Goal: Information Seeking & Learning: Learn about a topic

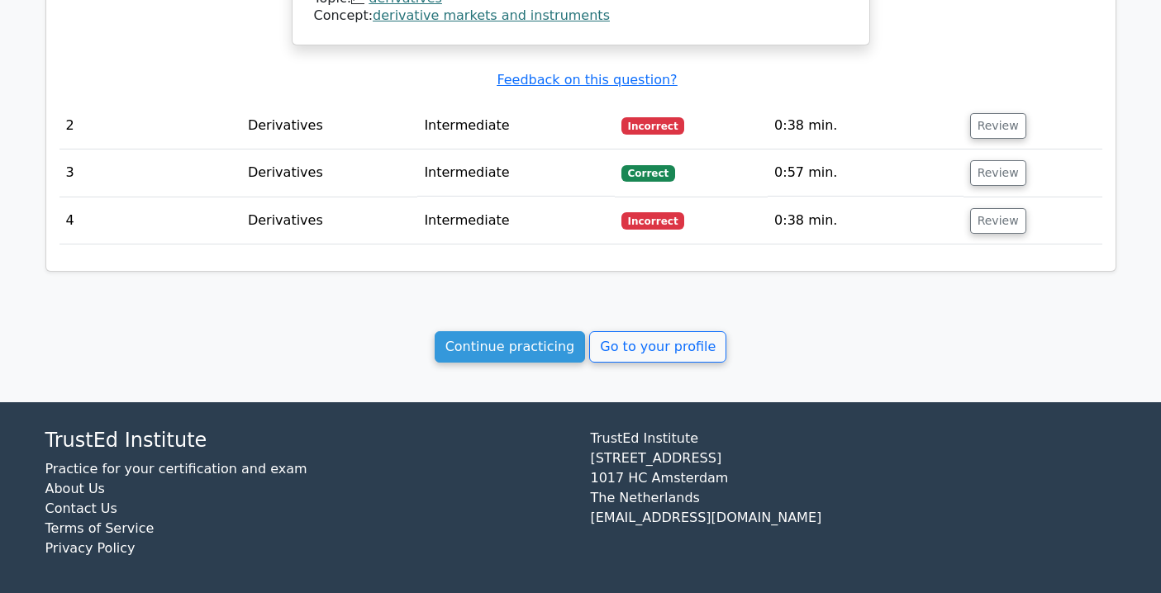
scroll to position [1462, 0]
click at [475, 335] on link "Continue practicing" at bounding box center [510, 346] width 151 height 31
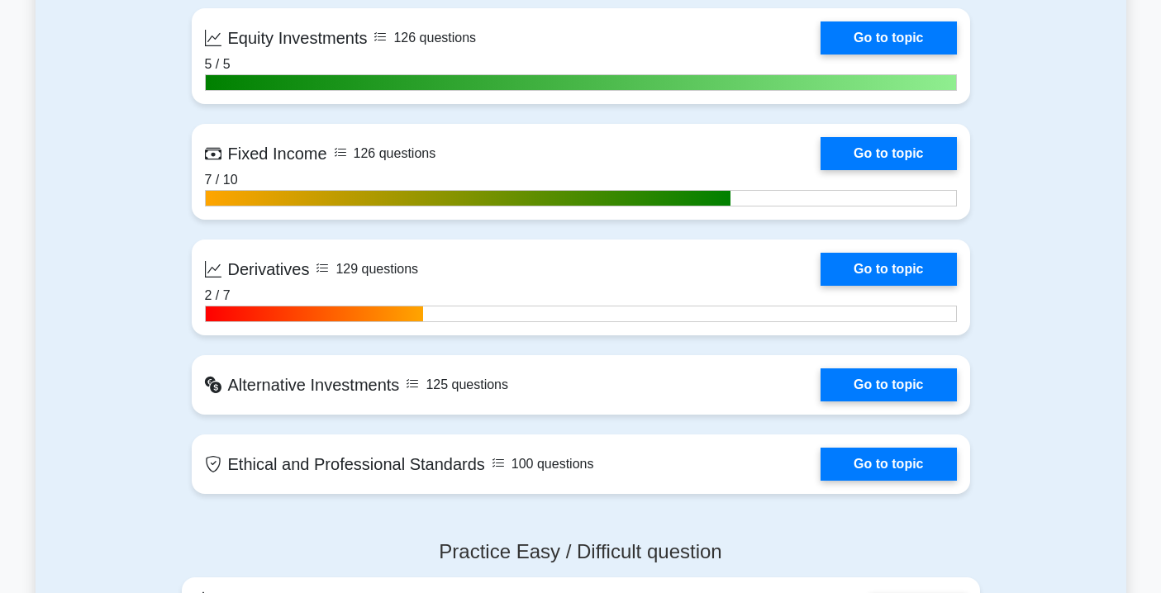
scroll to position [1335, 0]
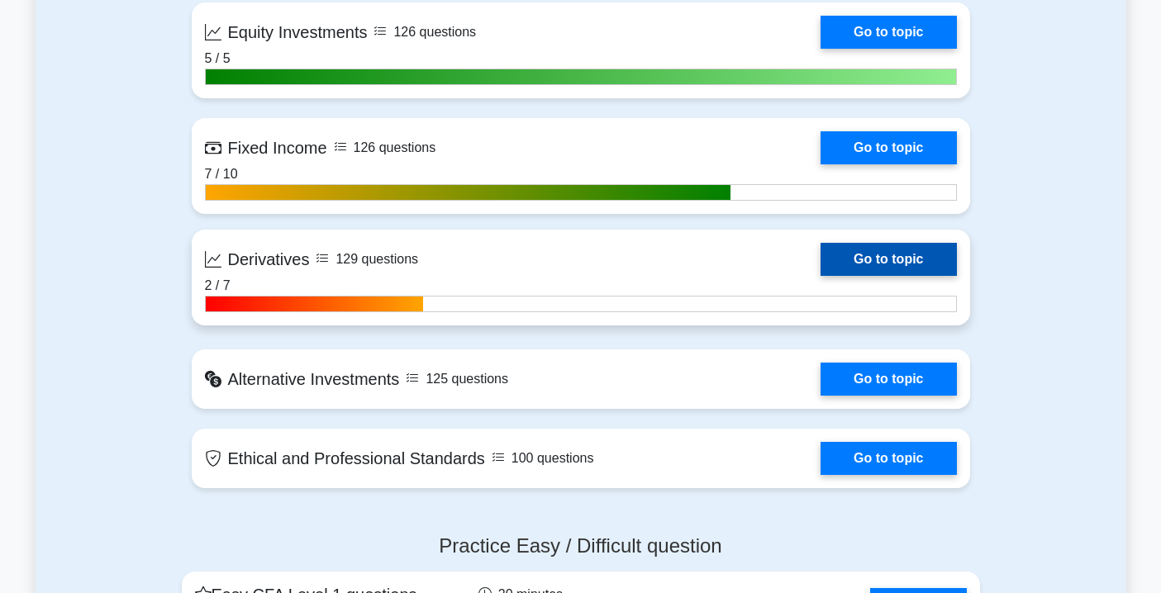
click at [844, 257] on link "Go to topic" at bounding box center [889, 259] width 136 height 33
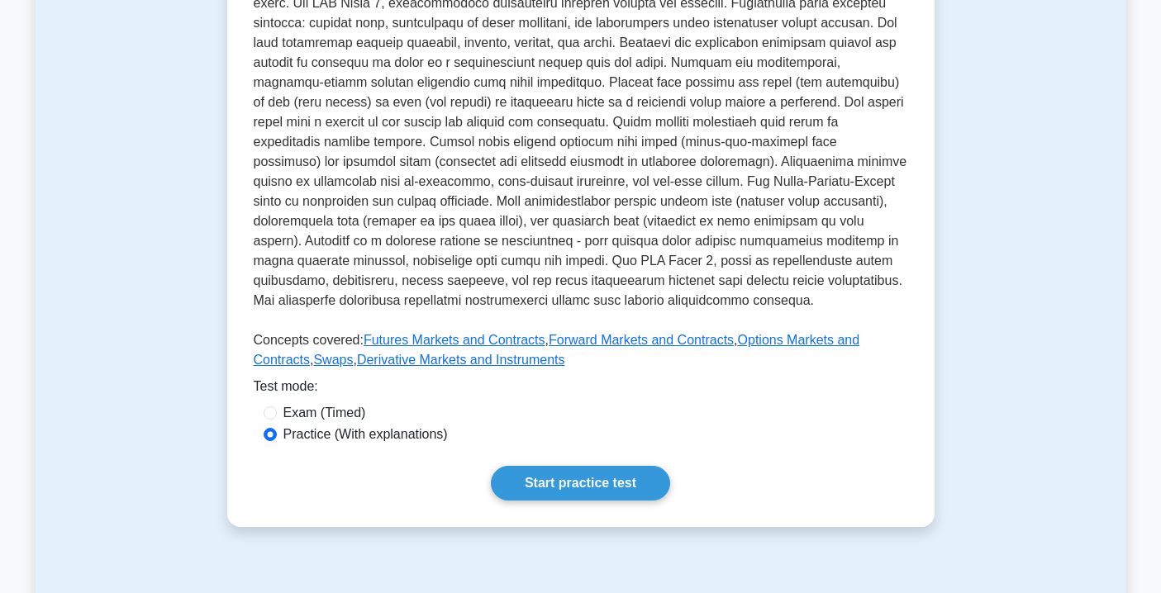
scroll to position [440, 0]
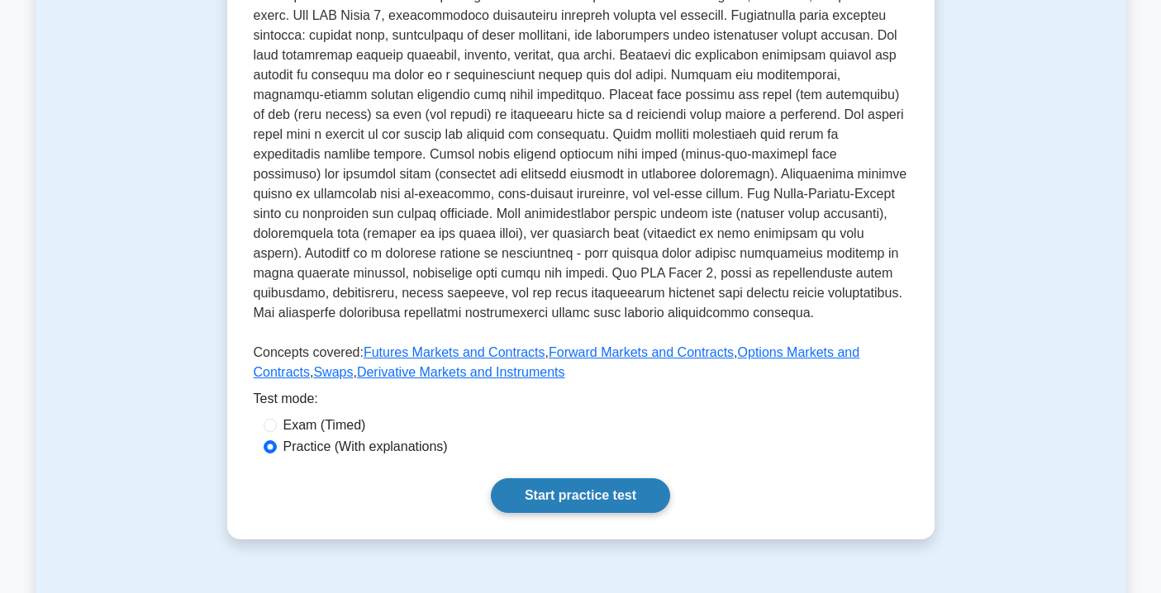
click at [575, 484] on link "Start practice test" at bounding box center [580, 495] width 179 height 35
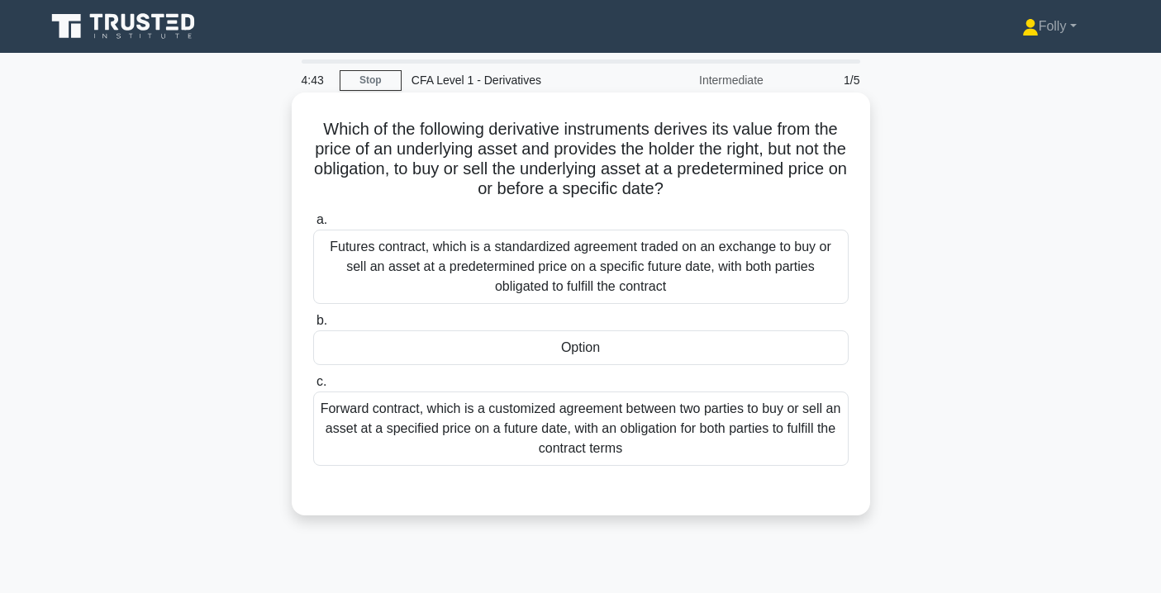
click at [576, 359] on div "Option" at bounding box center [580, 348] width 535 height 35
click at [313, 326] on input "b. Option" at bounding box center [313, 321] width 0 height 11
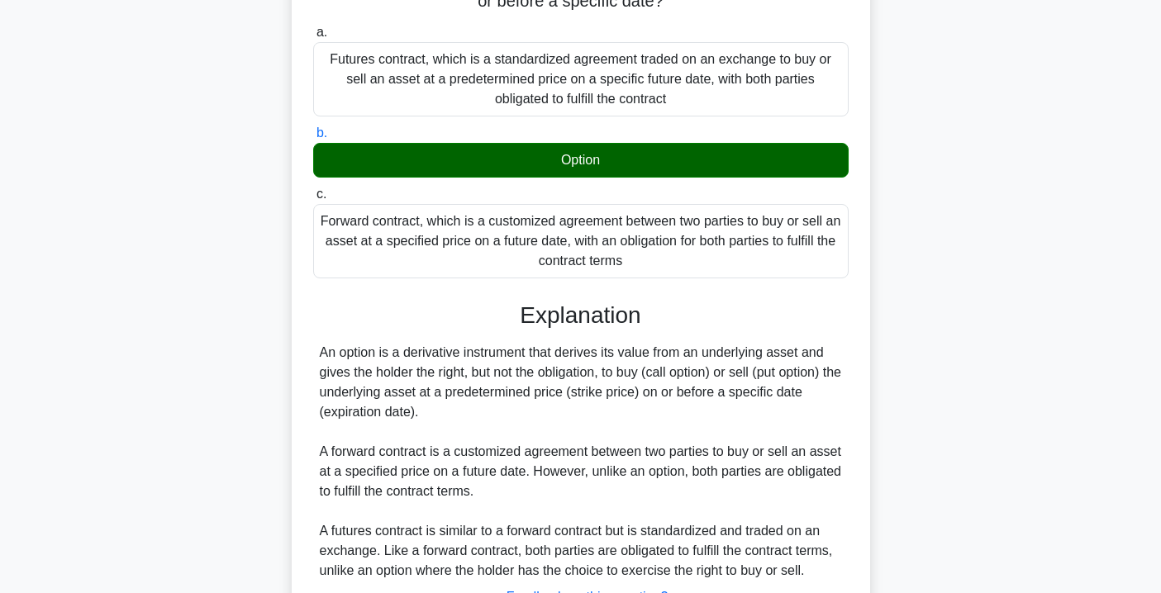
scroll to position [325, 0]
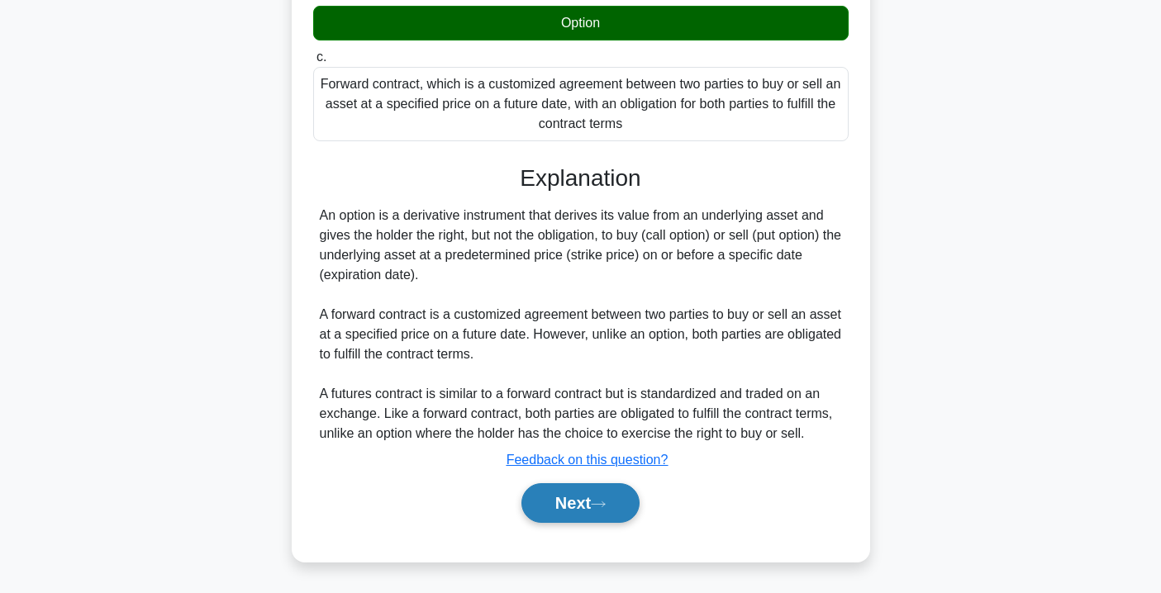
click at [582, 503] on button "Next" at bounding box center [580, 503] width 118 height 40
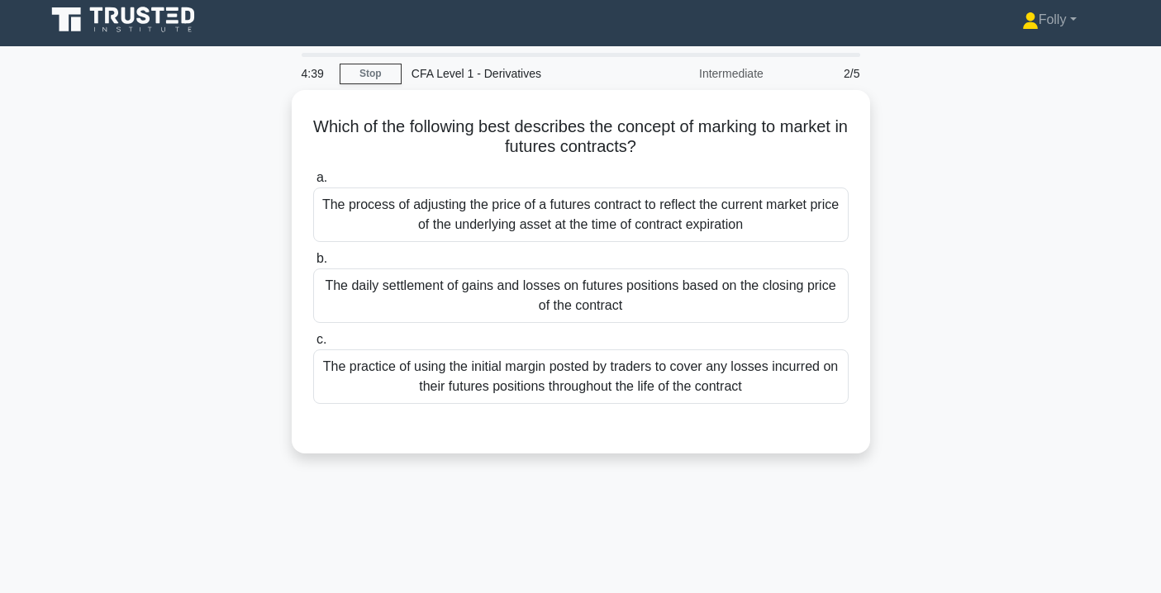
scroll to position [0, 0]
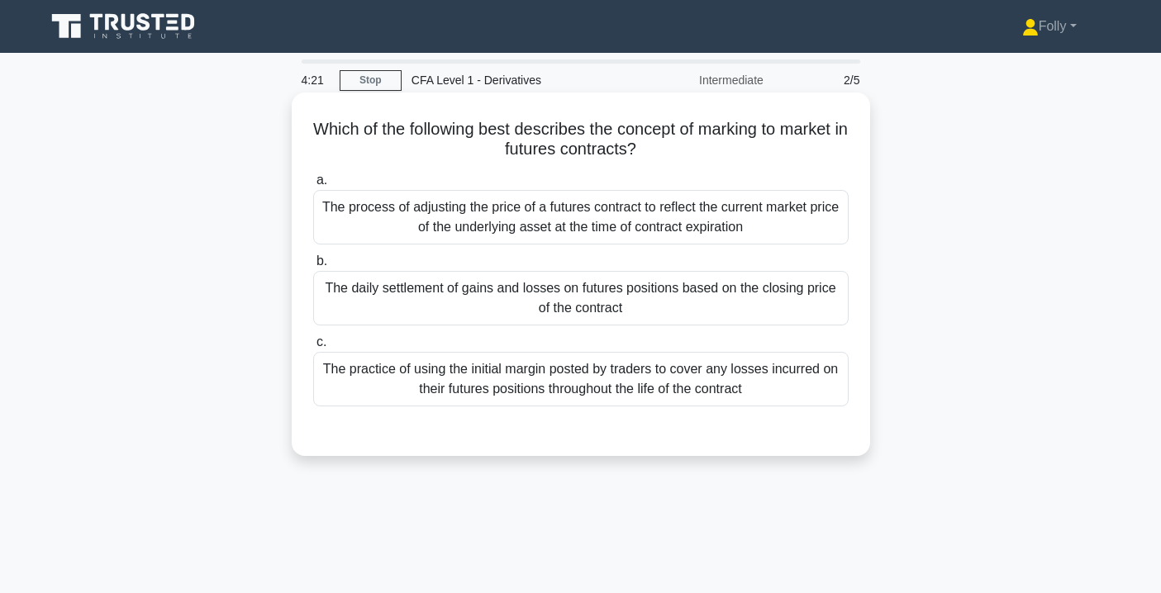
click at [546, 398] on div "The practice of using the initial margin posted by traders to cover any losses …" at bounding box center [580, 379] width 535 height 55
click at [313, 348] on input "c. The practice of using the initial margin posted by traders to cover any loss…" at bounding box center [313, 342] width 0 height 11
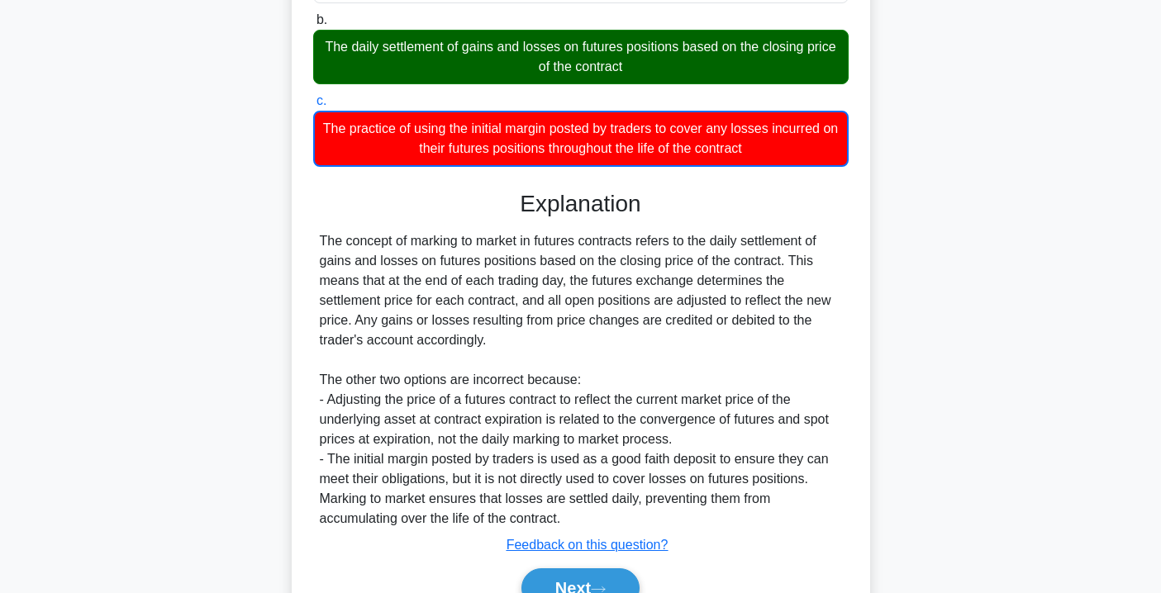
scroll to position [326, 0]
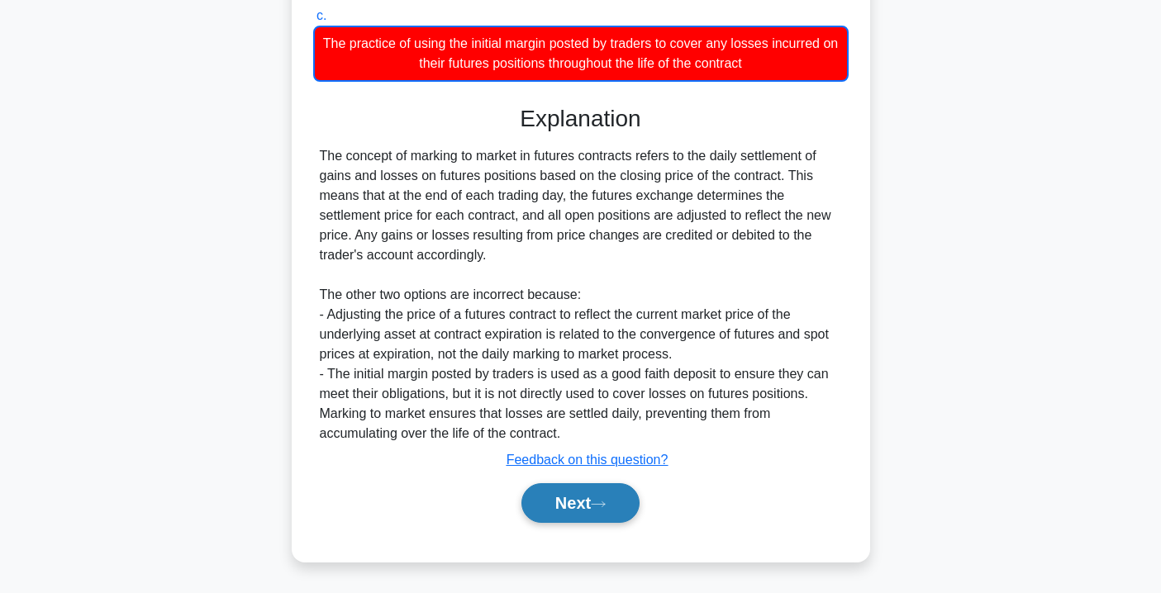
click at [571, 493] on button "Next" at bounding box center [580, 503] width 118 height 40
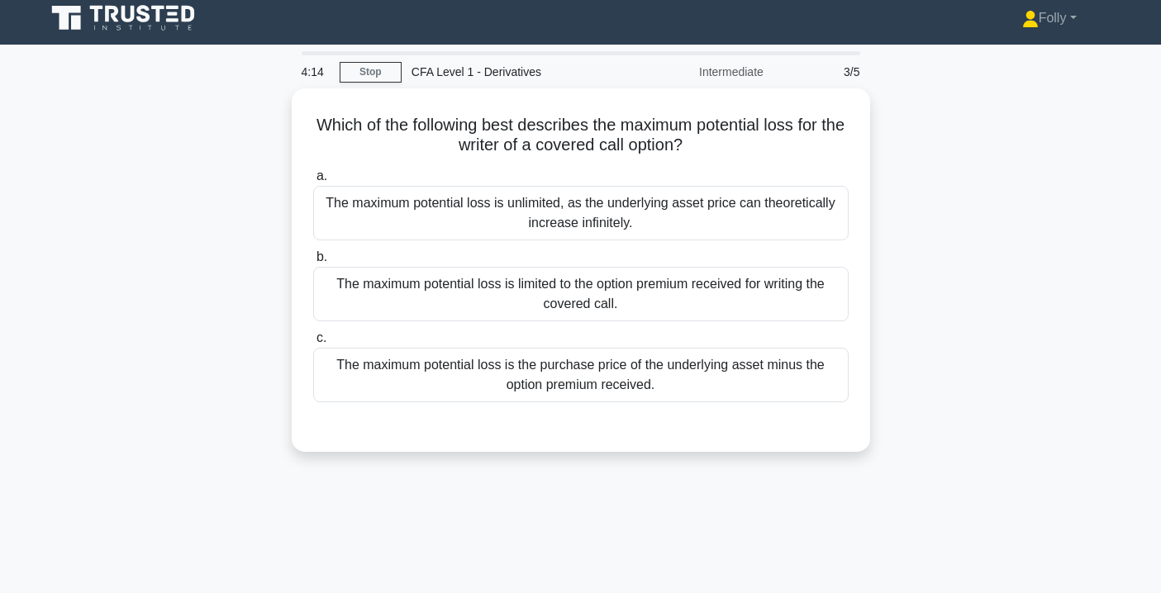
scroll to position [0, 0]
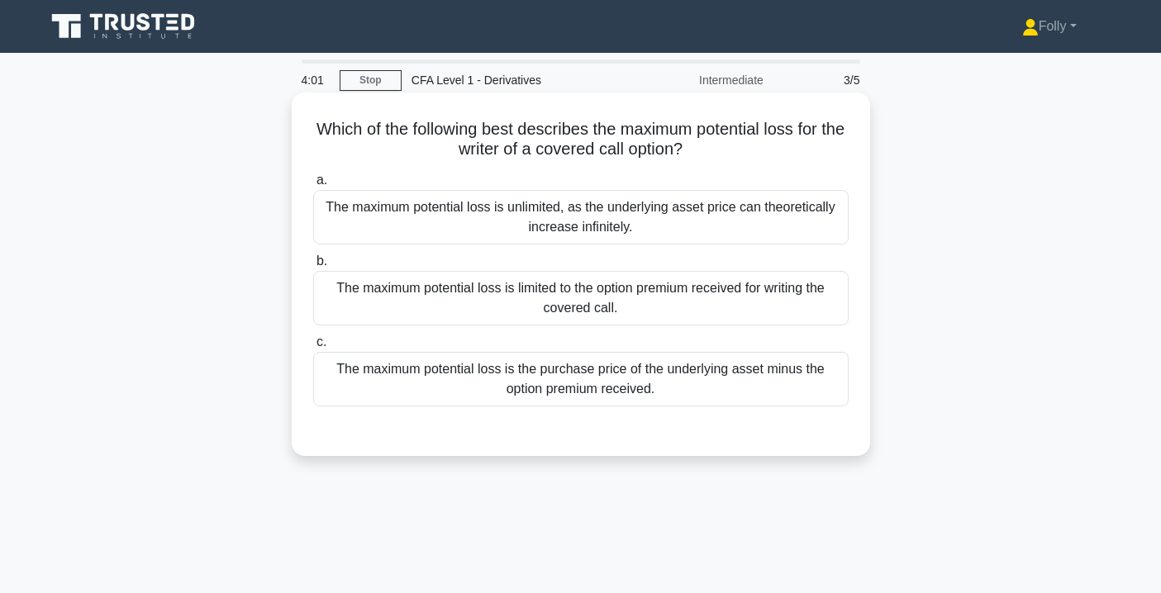
click at [530, 287] on div "The maximum potential loss is limited to the option premium received for writin…" at bounding box center [580, 298] width 535 height 55
click at [313, 267] on input "b. The maximum potential loss is limited to the option premium received for wri…" at bounding box center [313, 261] width 0 height 11
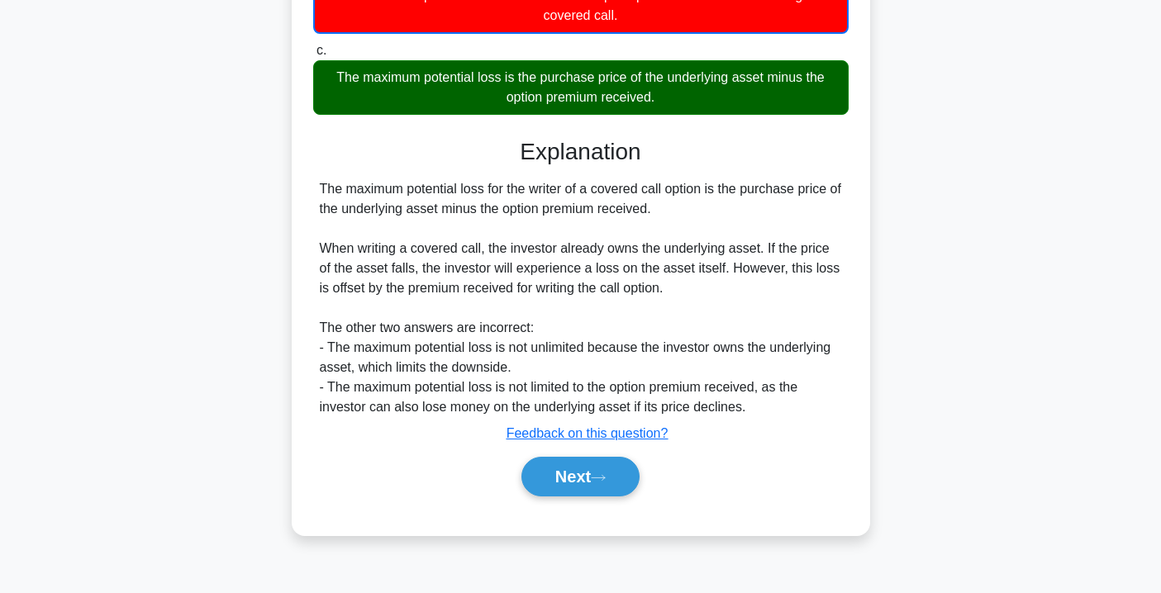
scroll to position [299, 0]
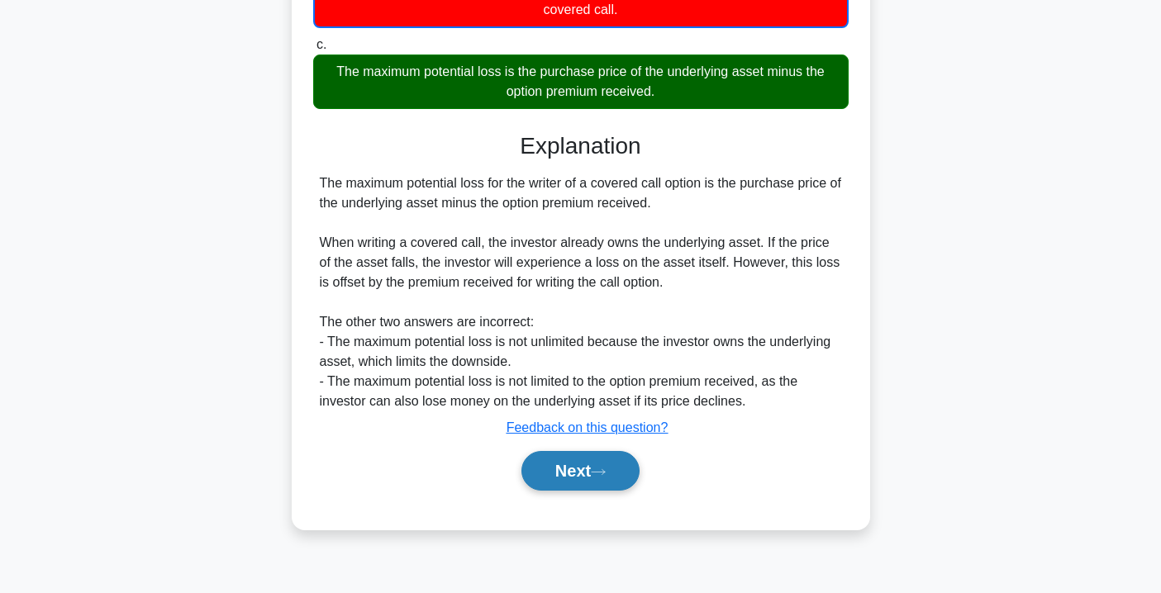
click at [605, 473] on icon at bounding box center [598, 471] width 13 height 5
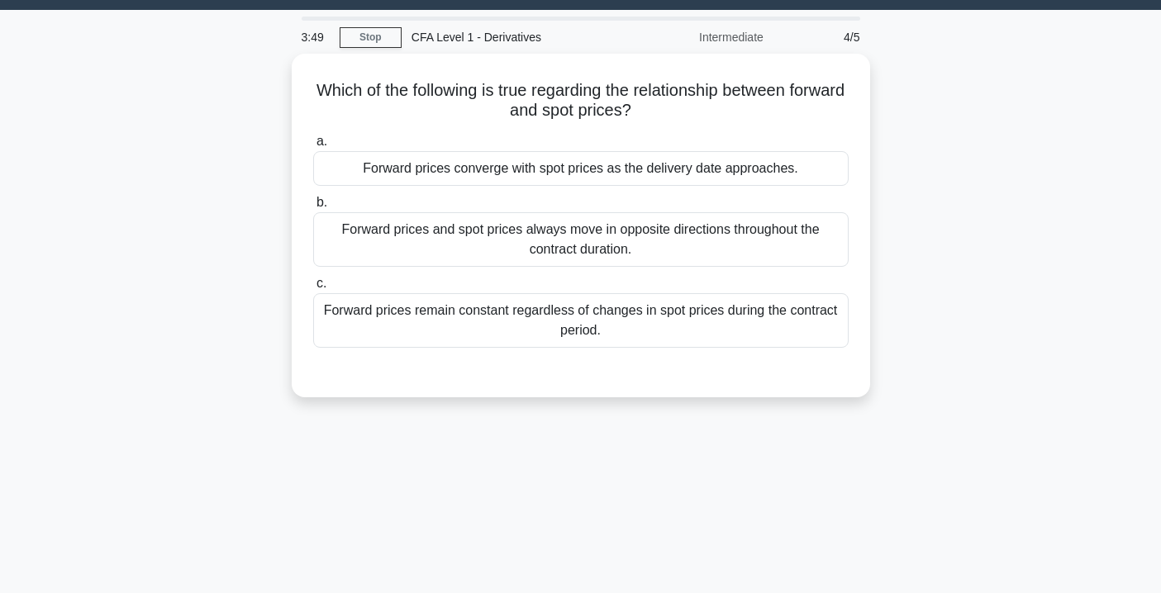
scroll to position [42, 0]
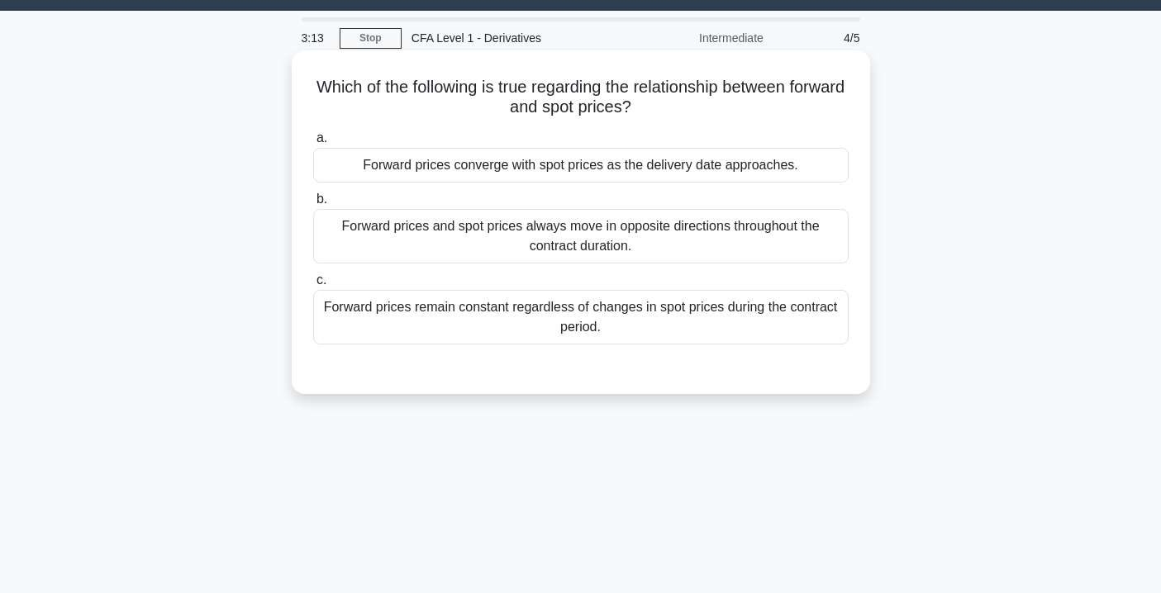
click at [697, 221] on div "Forward prices and spot prices always move in opposite directions throughout th…" at bounding box center [580, 236] width 535 height 55
click at [313, 205] on input "b. Forward prices and spot prices always move in opposite directions throughout…" at bounding box center [313, 199] width 0 height 11
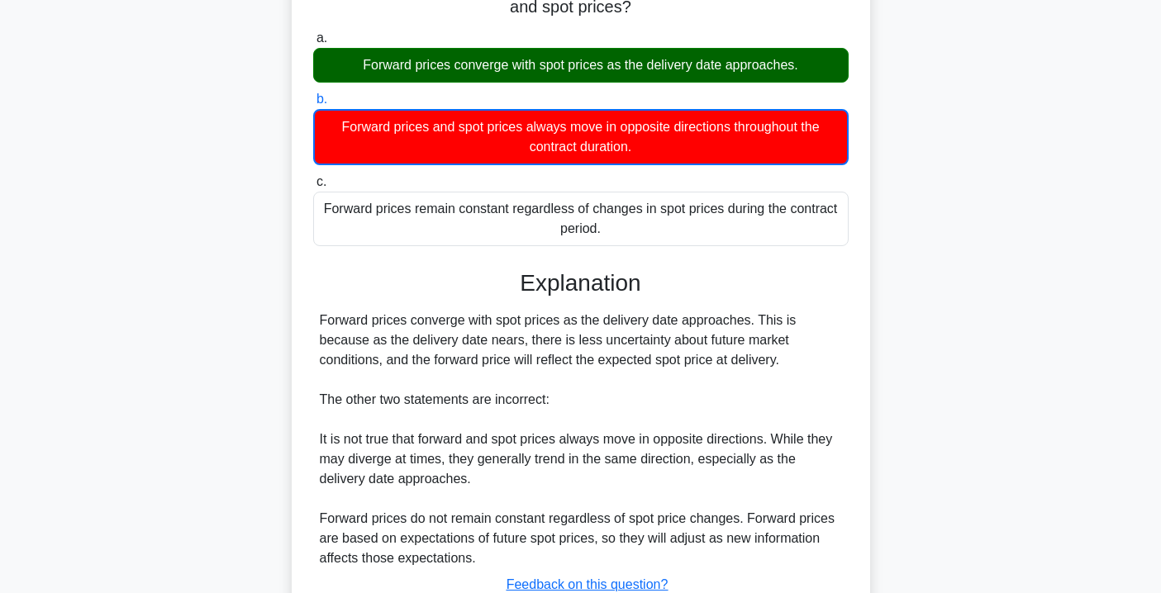
scroll to position [299, 0]
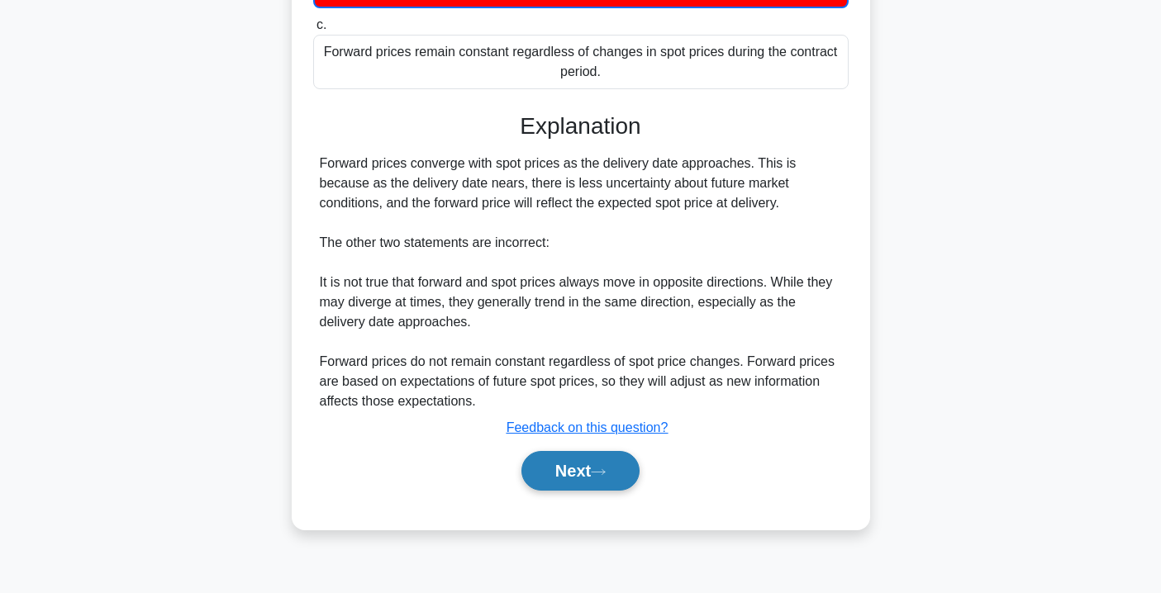
click at [583, 481] on button "Next" at bounding box center [580, 471] width 118 height 40
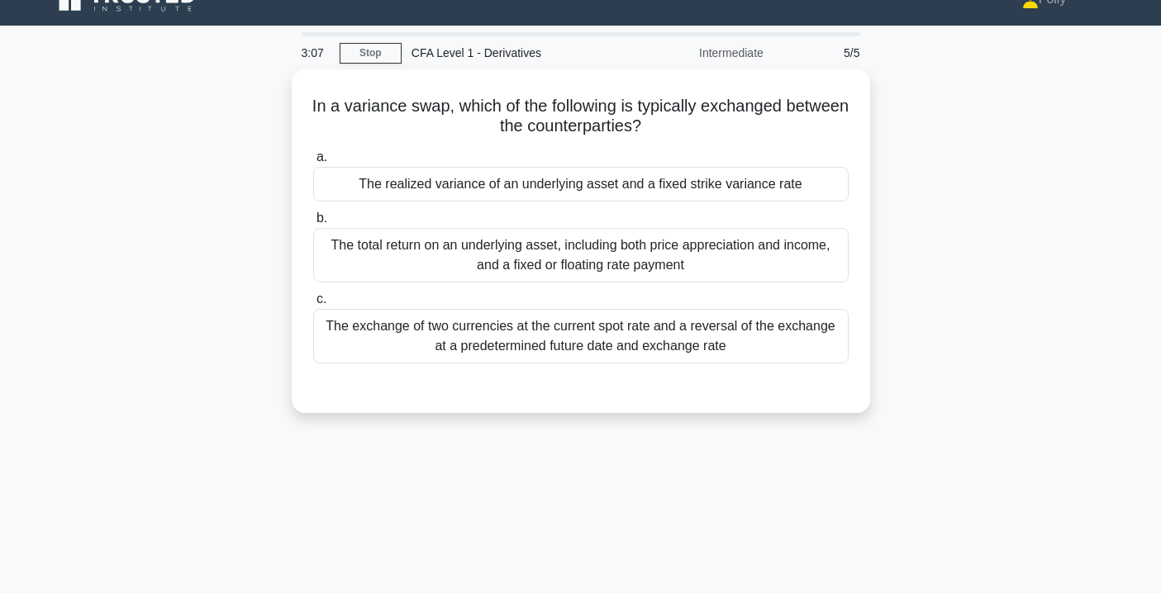
scroll to position [17, 0]
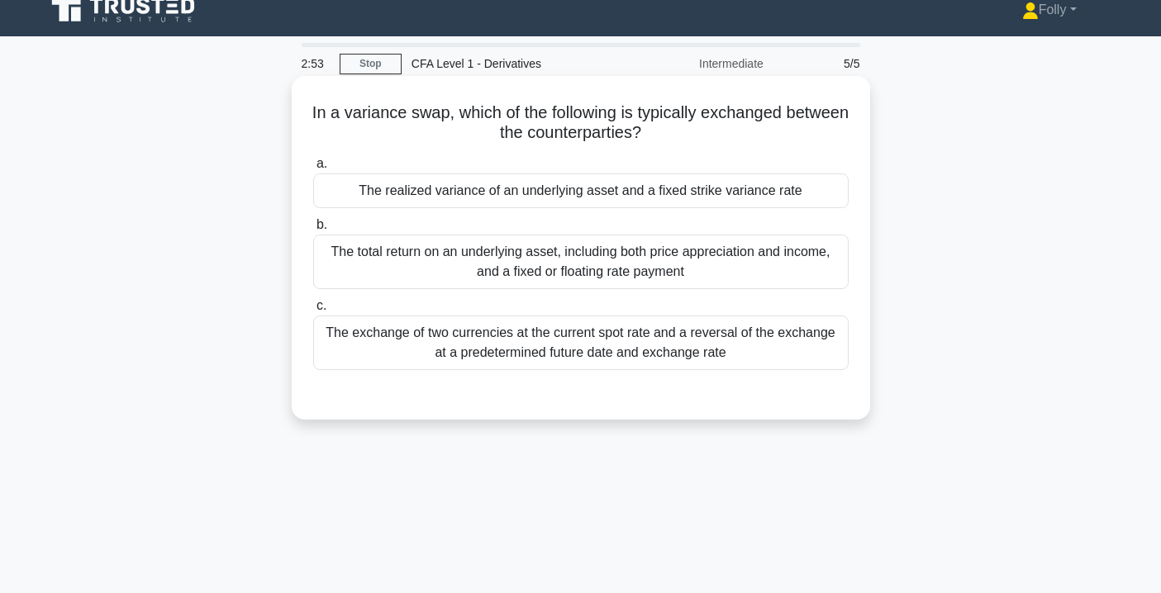
click at [633, 354] on div "The exchange of two currencies at the current spot rate and a reversal of the e…" at bounding box center [580, 343] width 535 height 55
click at [313, 312] on input "c. The exchange of two currencies at the current spot rate and a reversal of th…" at bounding box center [313, 306] width 0 height 11
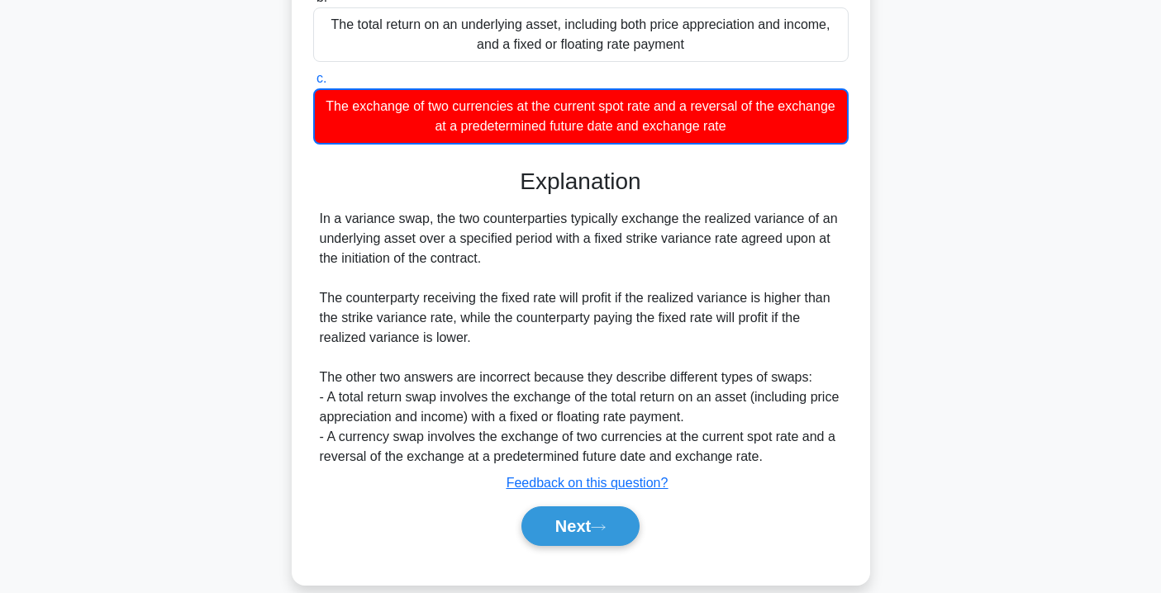
scroll to position [299, 0]
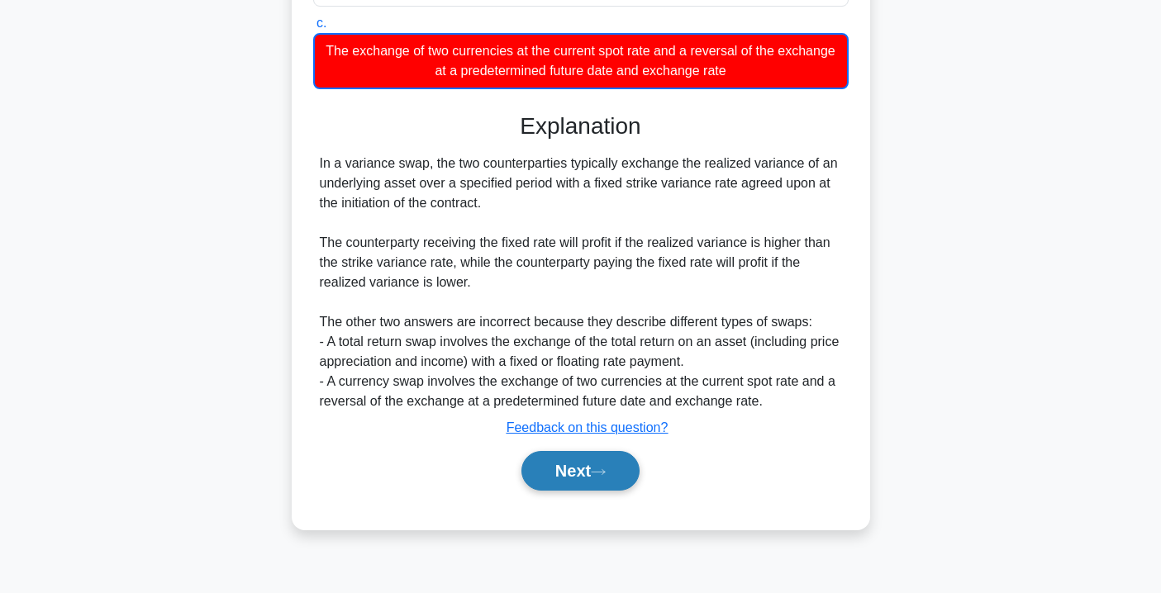
click at [589, 484] on button "Next" at bounding box center [580, 471] width 118 height 40
